Goal: Task Accomplishment & Management: Use online tool/utility

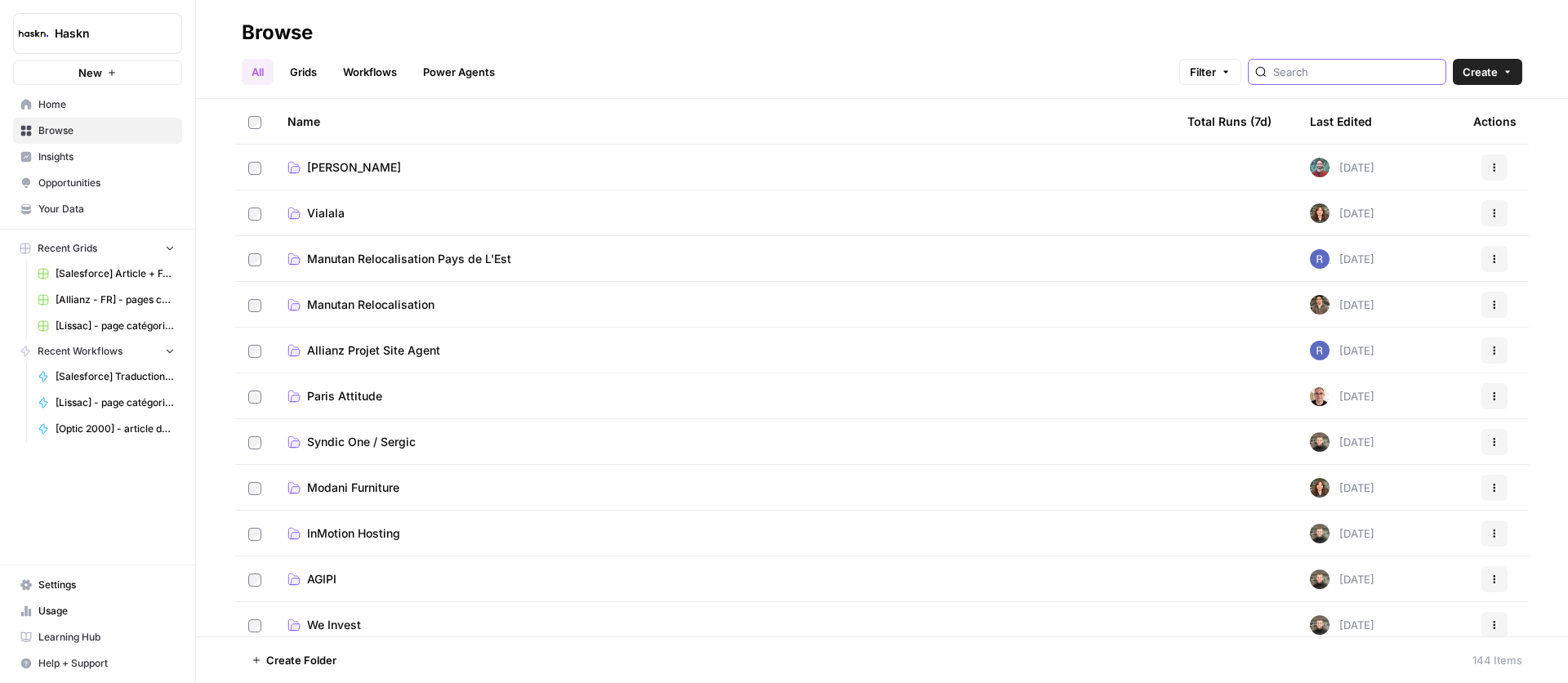
click at [1337, 71] on input "search" at bounding box center [1356, 71] width 165 height 16
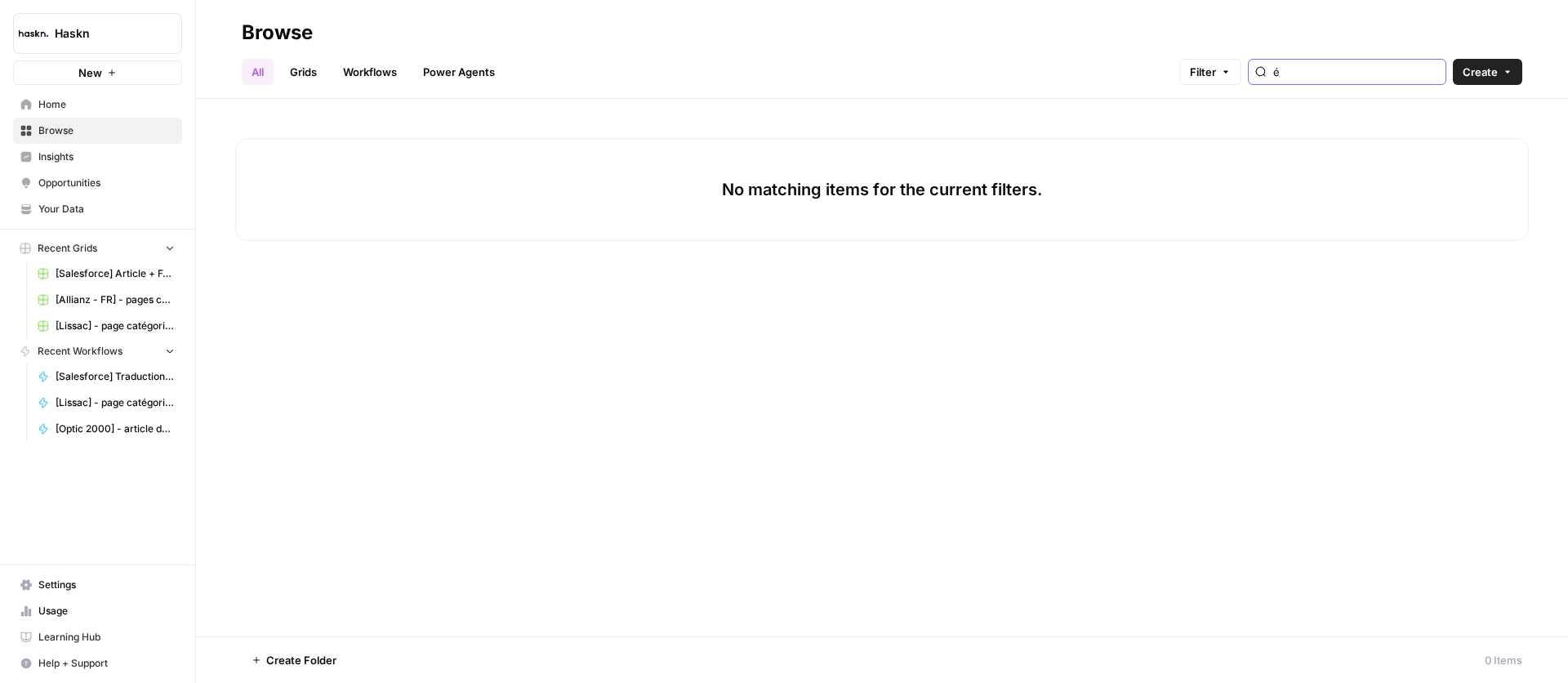
type input "é"
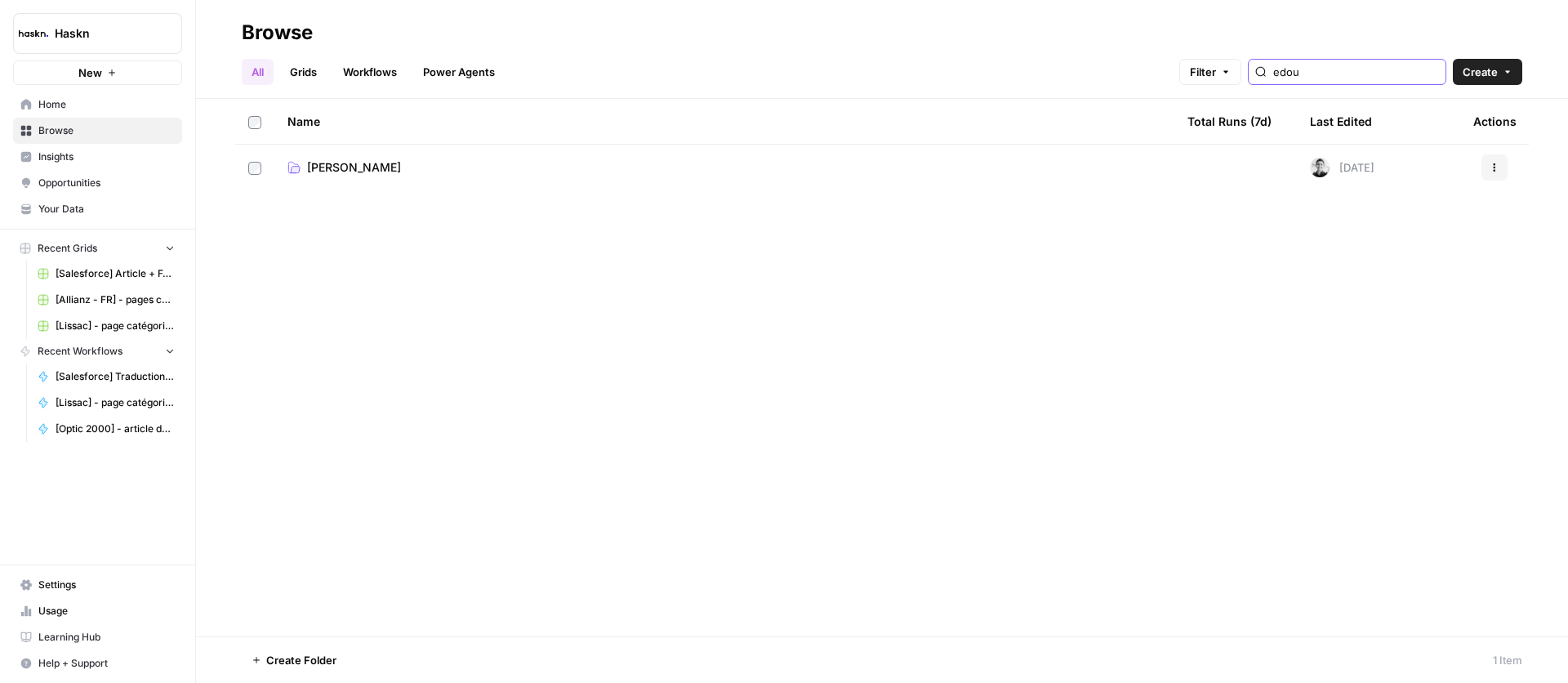
type input "edou"
click at [365, 168] on span "[PERSON_NAME]" at bounding box center [354, 167] width 94 height 16
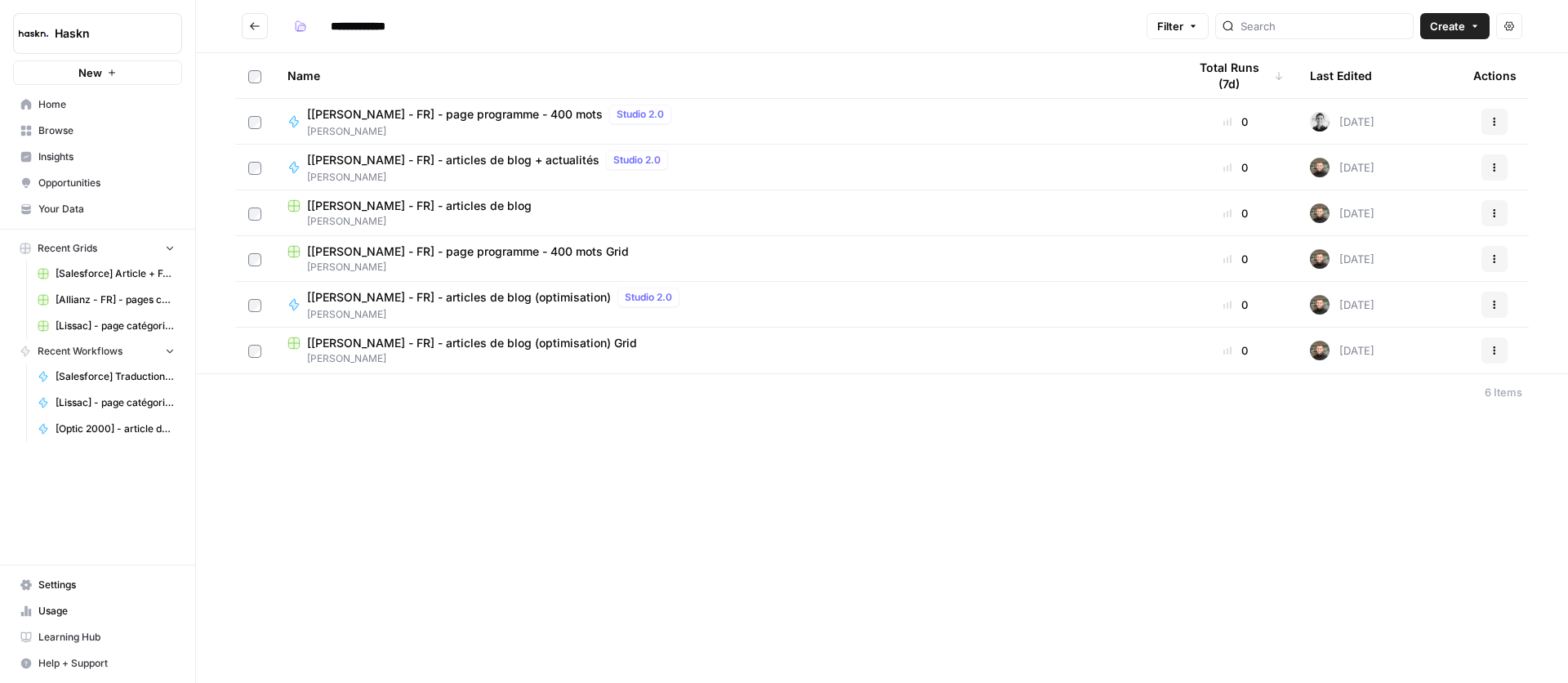
click at [579, 249] on span "[[PERSON_NAME] - FR] - page programme - 400 mots Grid" at bounding box center [468, 251] width 322 height 16
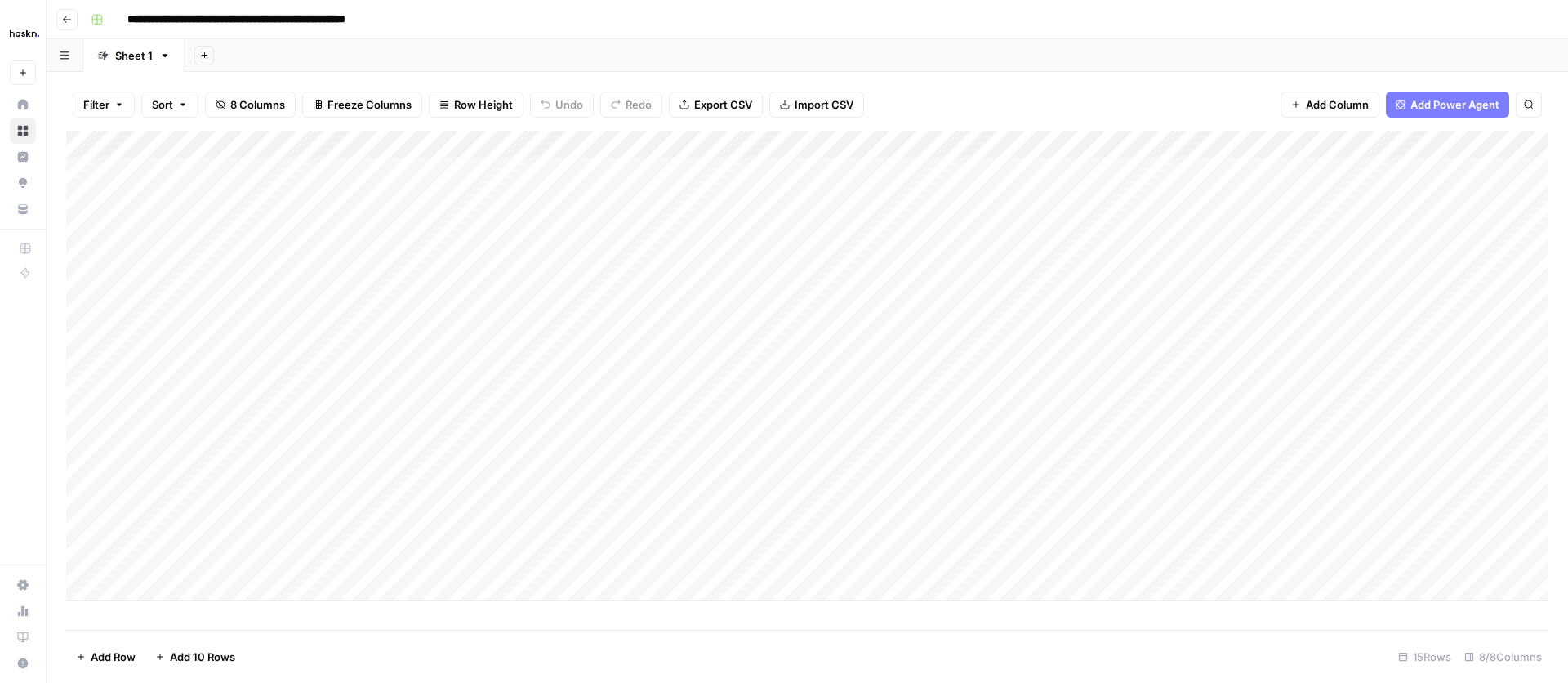
click at [184, 579] on div "Add Column" at bounding box center [807, 365] width 1483 height 471
paste textarea "**********"
type textarea "**********"
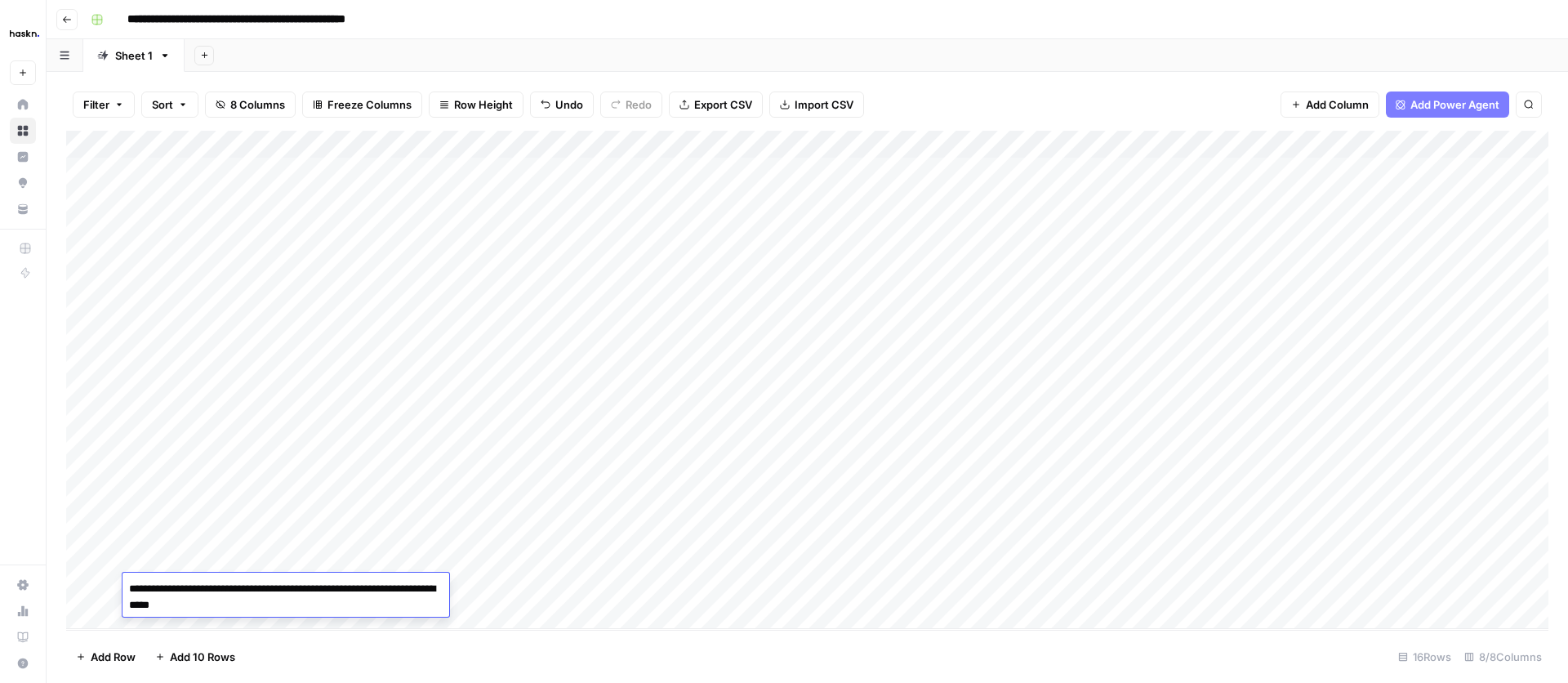
click at [488, 594] on div "Add Column" at bounding box center [807, 380] width 1483 height 498
click at [484, 586] on div "Add Column" at bounding box center [807, 380] width 1483 height 498
drag, startPoint x: 1302, startPoint y: 148, endPoint x: 1170, endPoint y: 158, distance: 132.4
click at [1170, 158] on div "Add Column" at bounding box center [807, 380] width 1483 height 498
drag, startPoint x: 1172, startPoint y: 152, endPoint x: 1142, endPoint y: 153, distance: 30.0
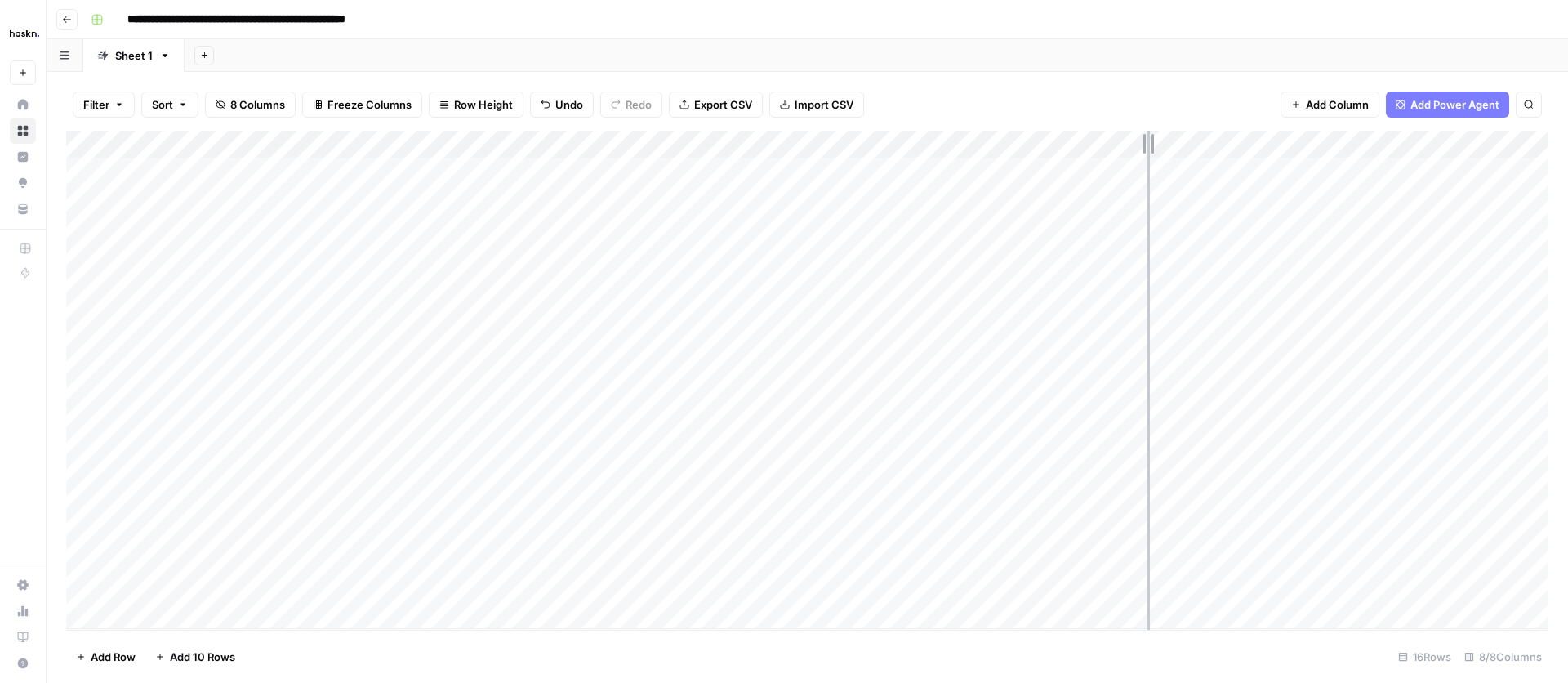
click at [1142, 153] on div "Add Column" at bounding box center [807, 380] width 1483 height 498
click at [1234, 165] on div "Add Column" at bounding box center [807, 380] width 1483 height 498
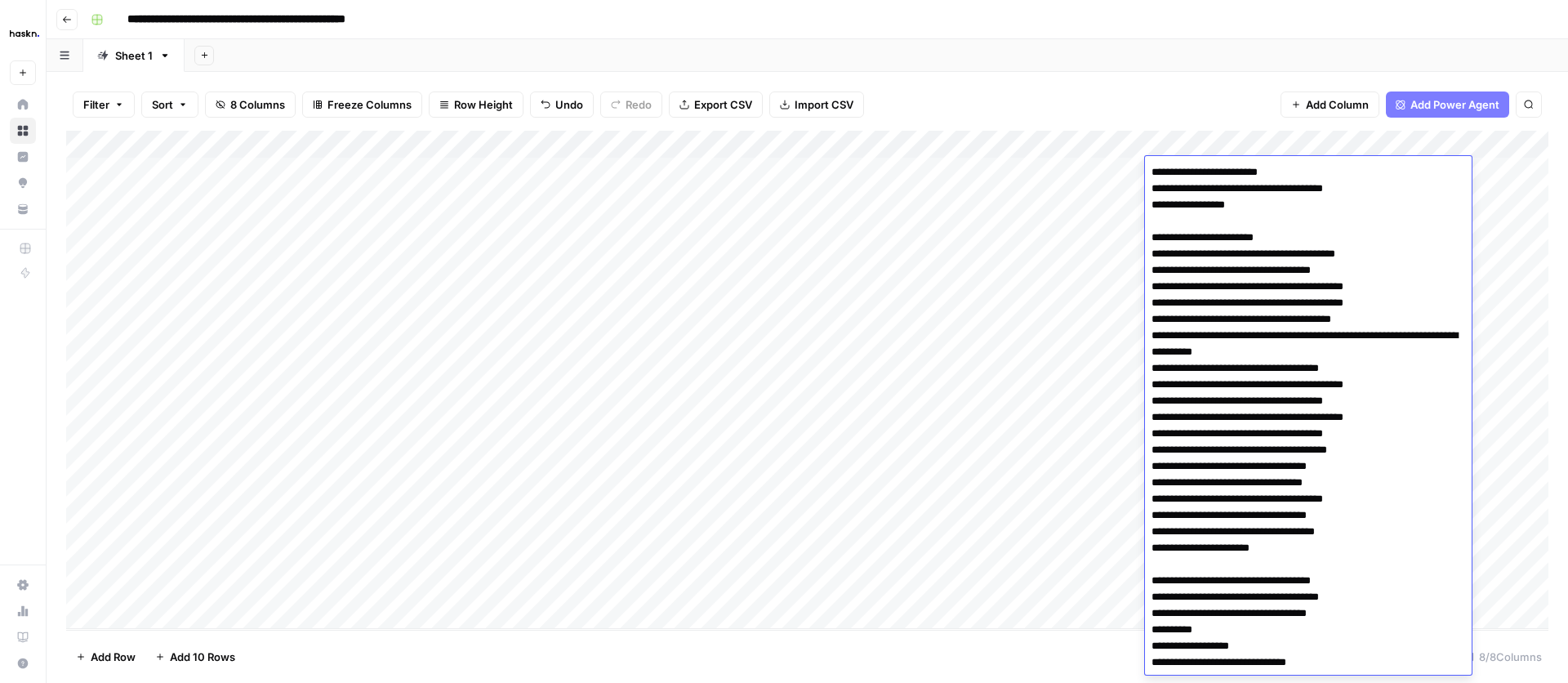
scroll to position [326, 0]
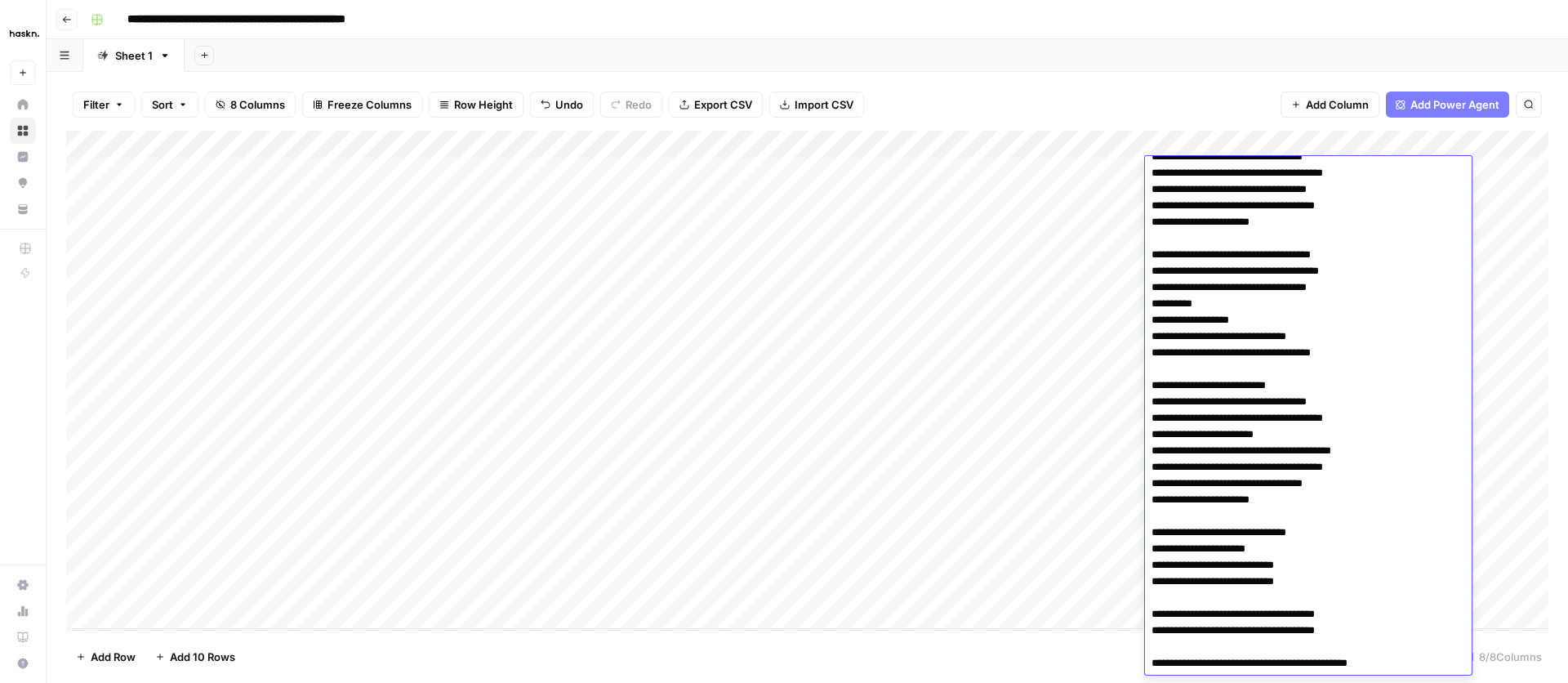
click at [1125, 236] on div "Add Column" at bounding box center [807, 380] width 1483 height 498
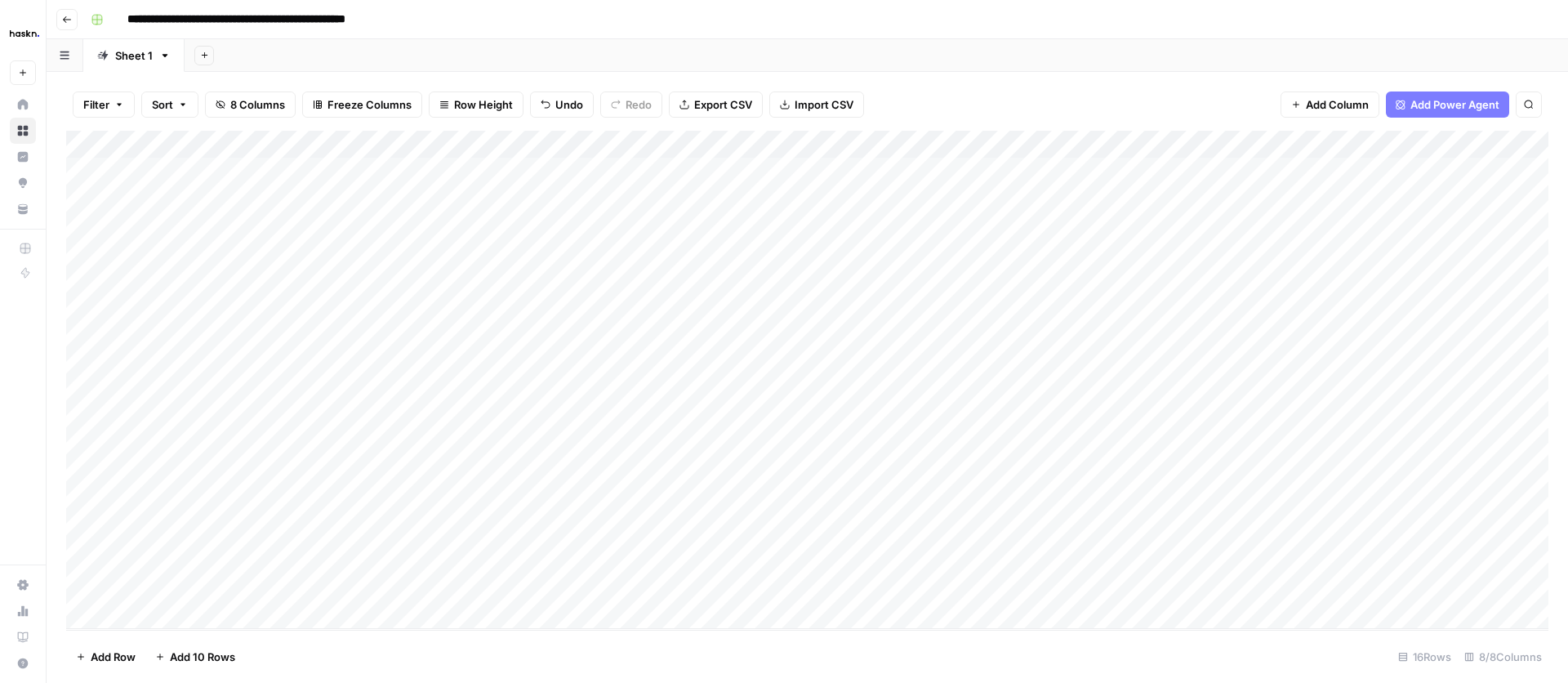
click at [227, 581] on div "Add Column" at bounding box center [807, 380] width 1483 height 498
type textarea "***"
click at [1400, 586] on div "Add Column" at bounding box center [807, 380] width 1483 height 498
drag, startPoint x: 1499, startPoint y: 138, endPoint x: 1296, endPoint y: 137, distance: 203.0
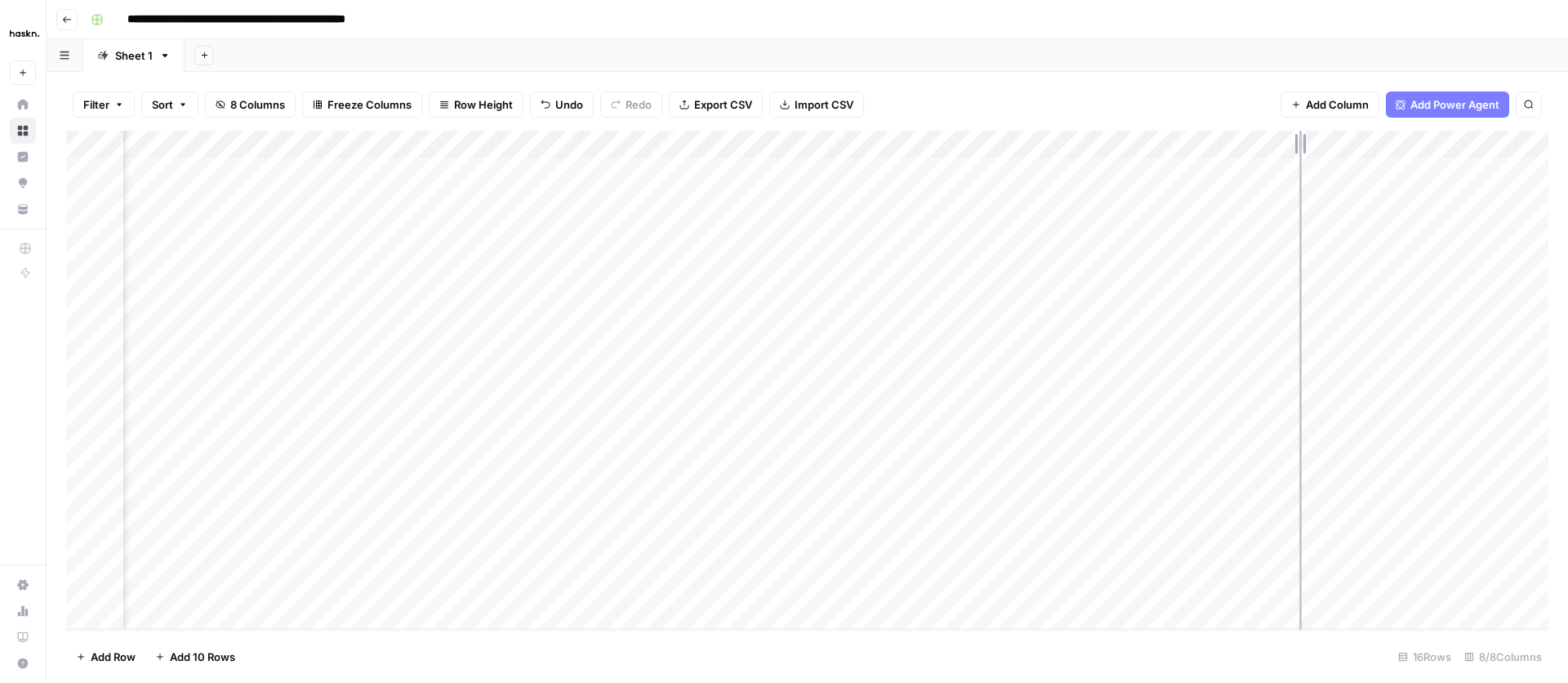
click at [1296, 137] on div "Add Column" at bounding box center [807, 380] width 1483 height 498
click at [1438, 582] on div "Open in new tab" at bounding box center [1404, 596] width 102 height 29
click at [1363, 592] on div "Open in new tab" at bounding box center [1404, 596] width 83 height 16
click at [1362, 590] on div "Open in new tab" at bounding box center [1404, 596] width 83 height 16
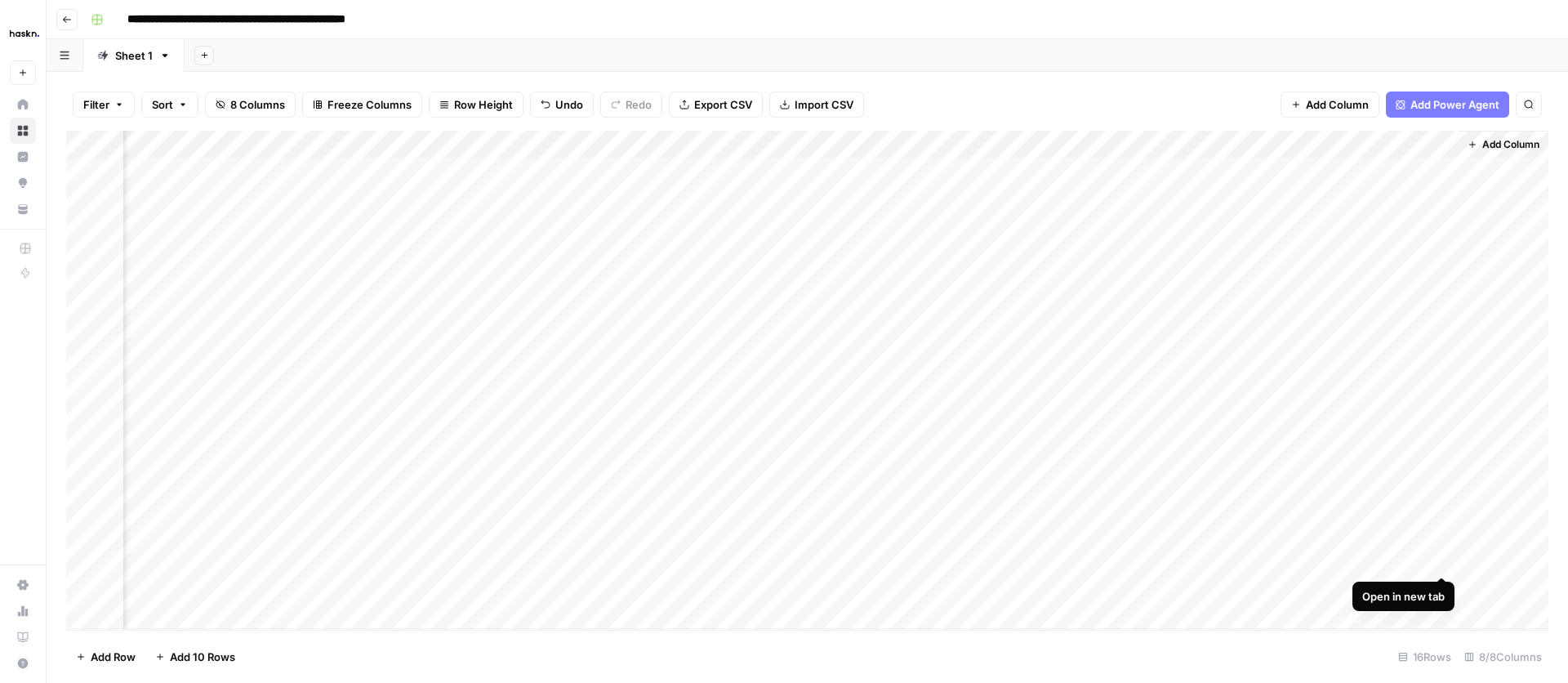
click at [1339, 585] on div "Add Column" at bounding box center [807, 380] width 1483 height 498
click at [1345, 585] on div "Add Column" at bounding box center [807, 380] width 1483 height 498
click at [1118, 572] on div "Add Column" at bounding box center [807, 380] width 1483 height 498
click at [1404, 589] on div "Add Column" at bounding box center [807, 380] width 1483 height 498
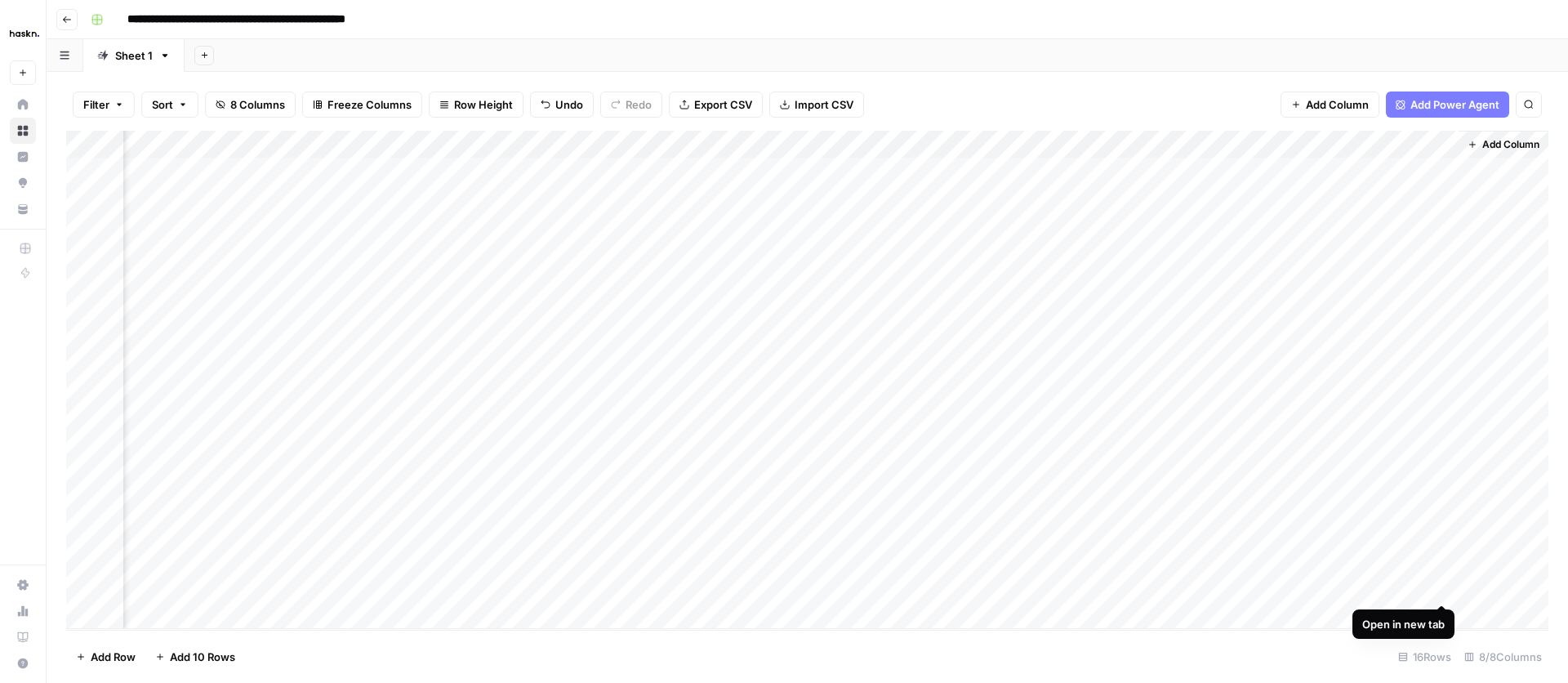
click at [1442, 588] on div "Add Column" at bounding box center [807, 380] width 1483 height 498
click at [68, 24] on button "Go back" at bounding box center [67, 20] width 22 height 22
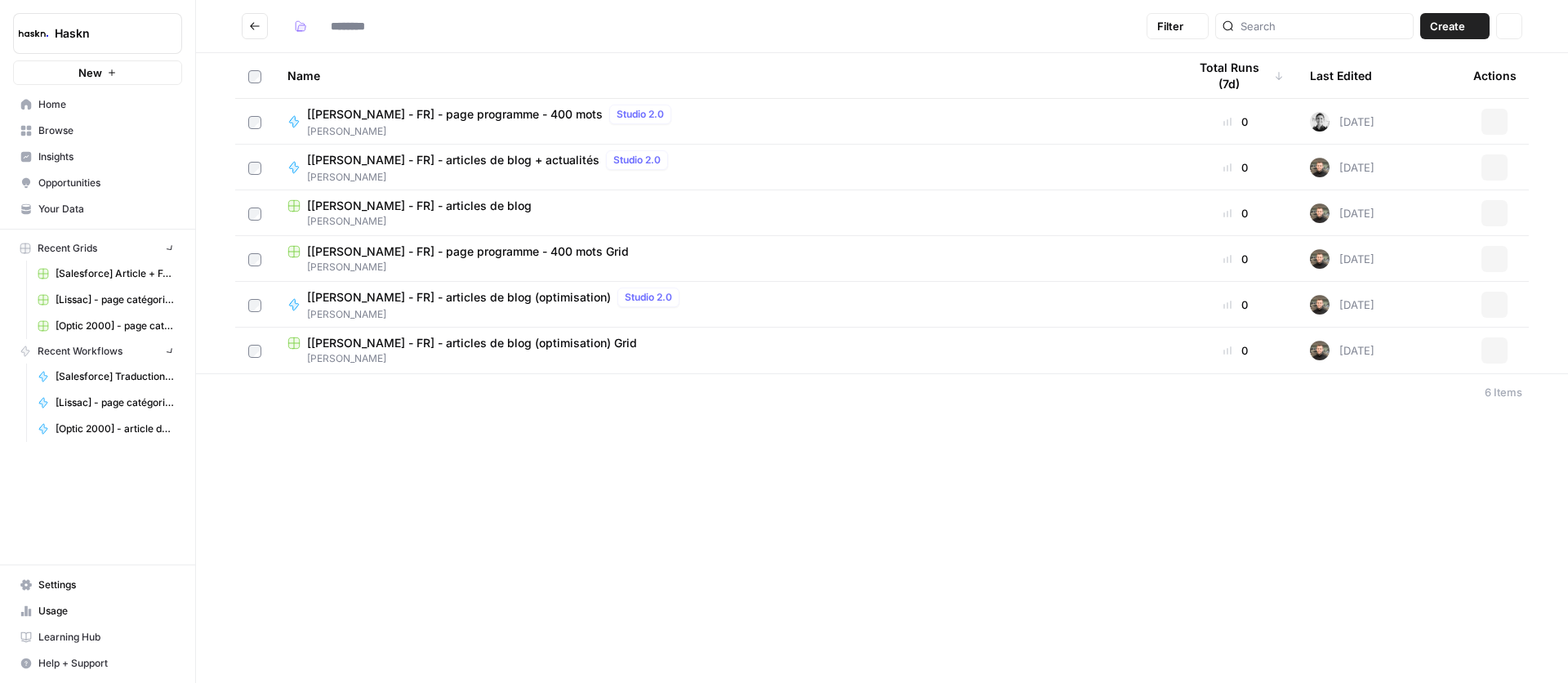
type input "**********"
click at [494, 301] on span "[[PERSON_NAME] - FR] - articles de blog (optimisation)" at bounding box center [458, 297] width 303 height 16
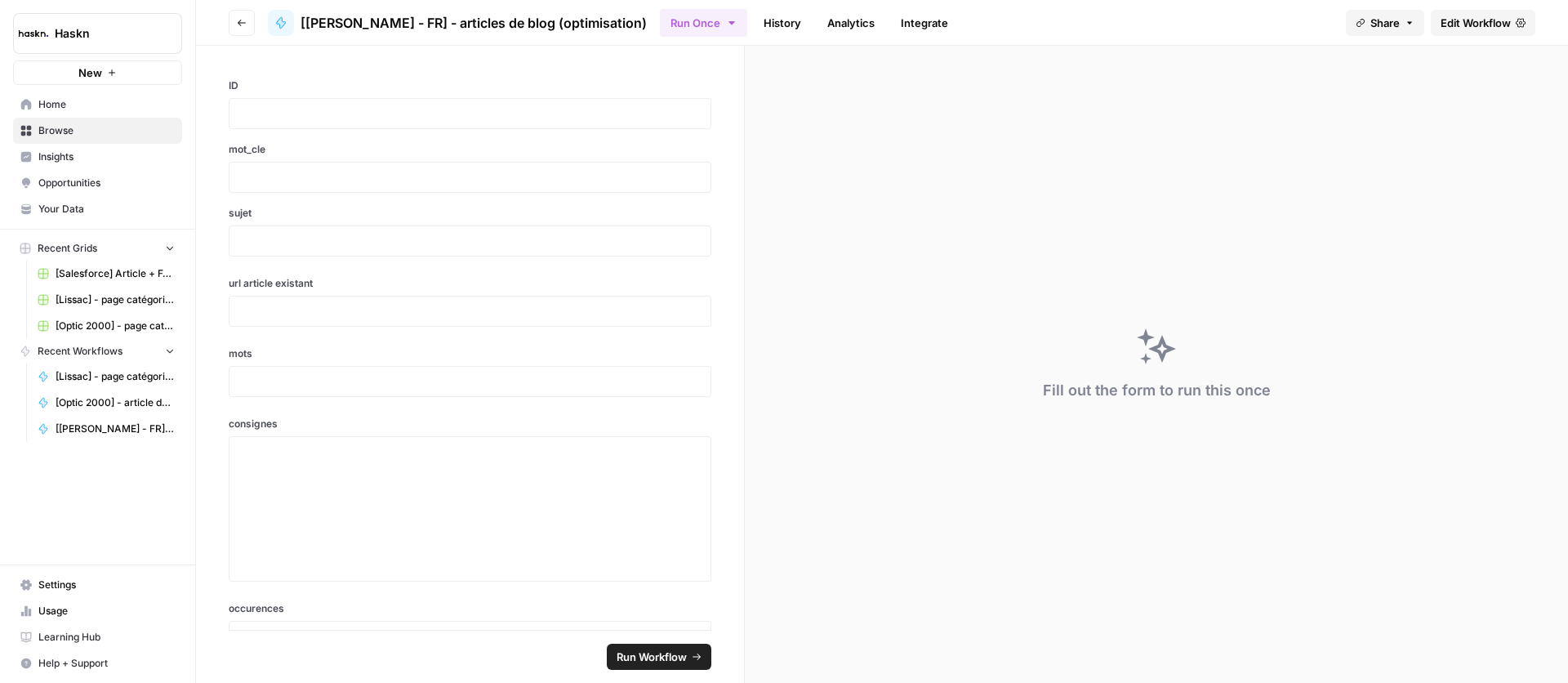
click at [1446, 28] on span "Edit Workflow" at bounding box center [1476, 23] width 70 height 16
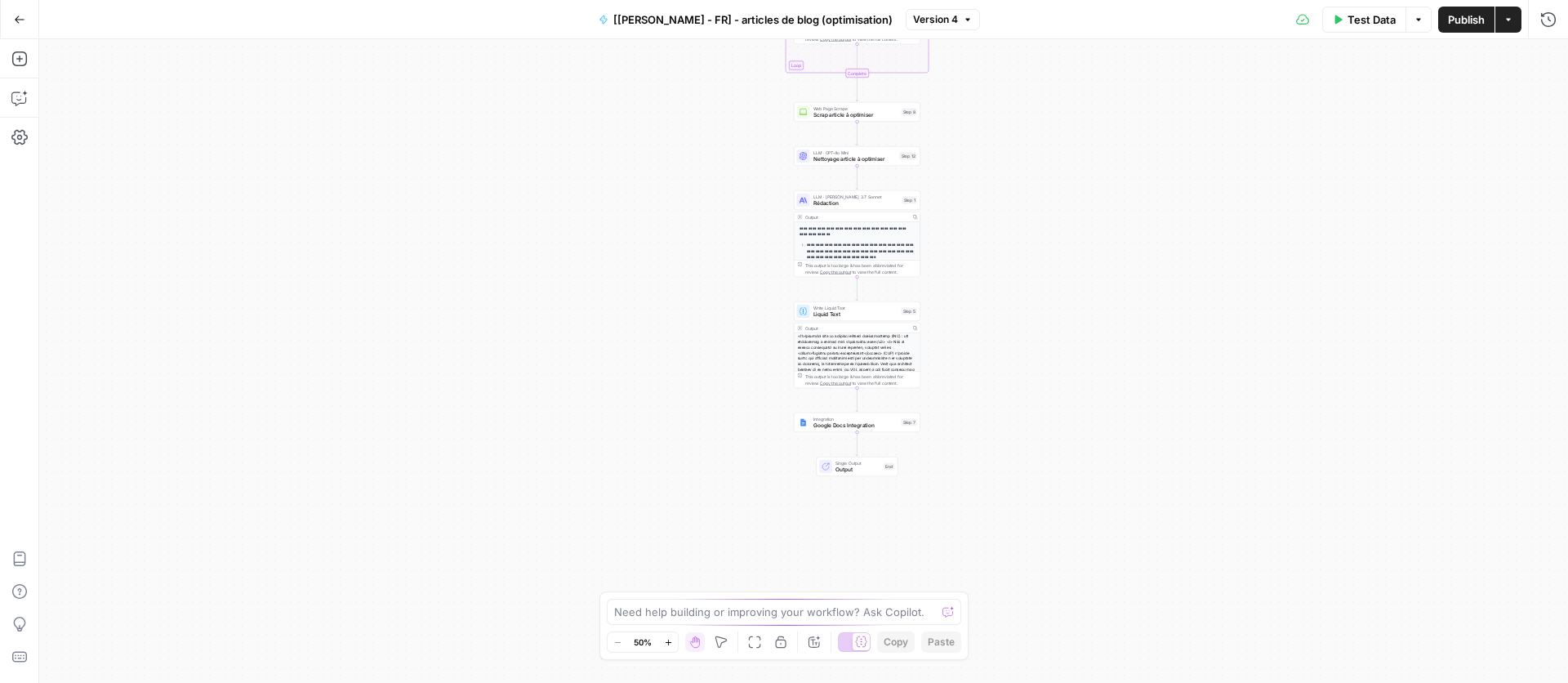
click at [878, 162] on span "Nettoyage article à optimiser" at bounding box center [855, 159] width 84 height 8
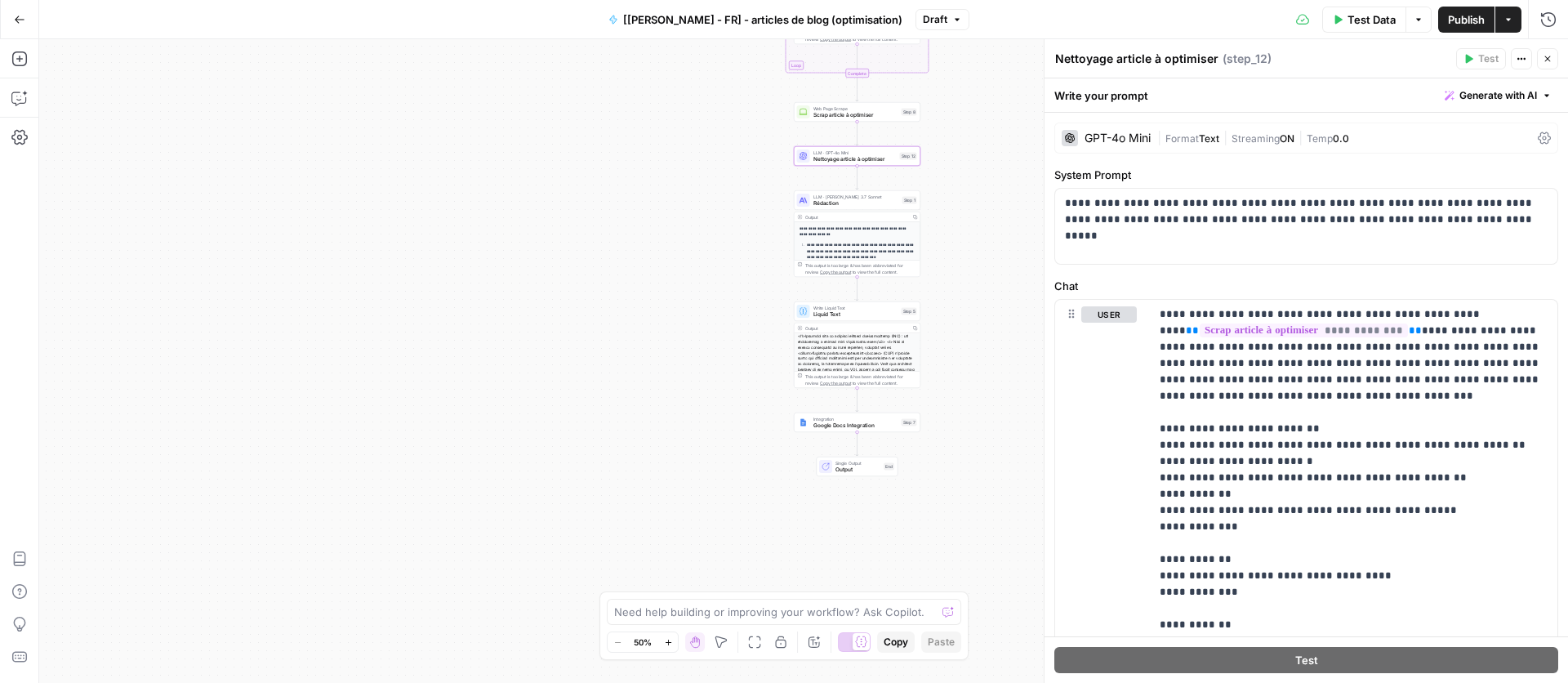
click at [1542, 55] on button "Close" at bounding box center [1547, 58] width 22 height 22
